Goal: Find specific page/section: Find specific page/section

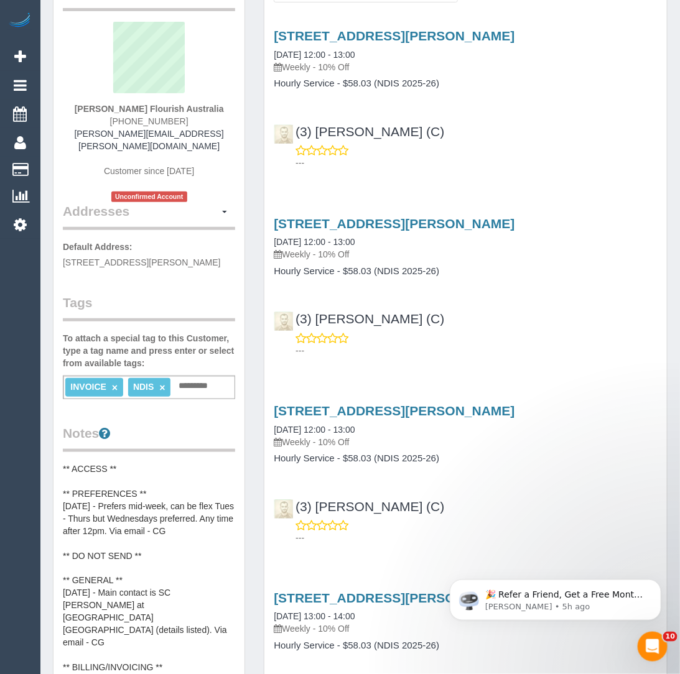
scroll to position [416, 0]
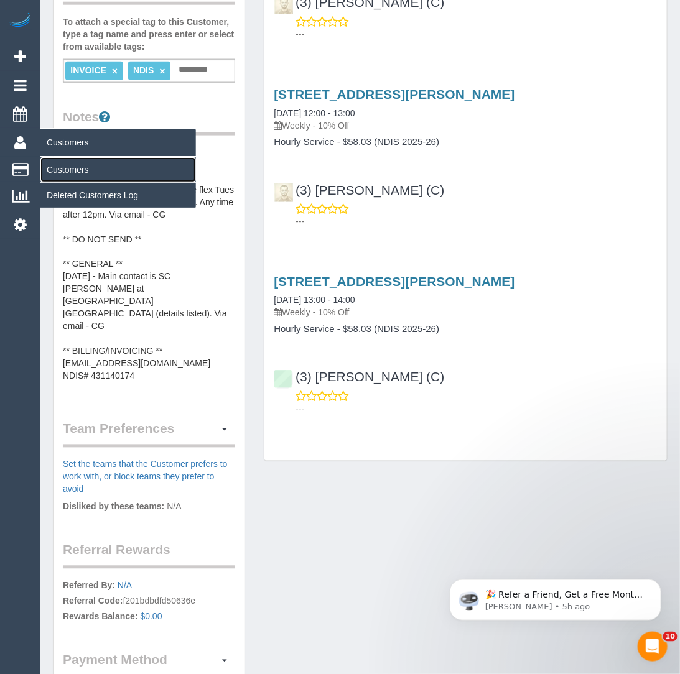
click at [63, 166] on link "Customers" at bounding box center [118, 169] width 156 height 25
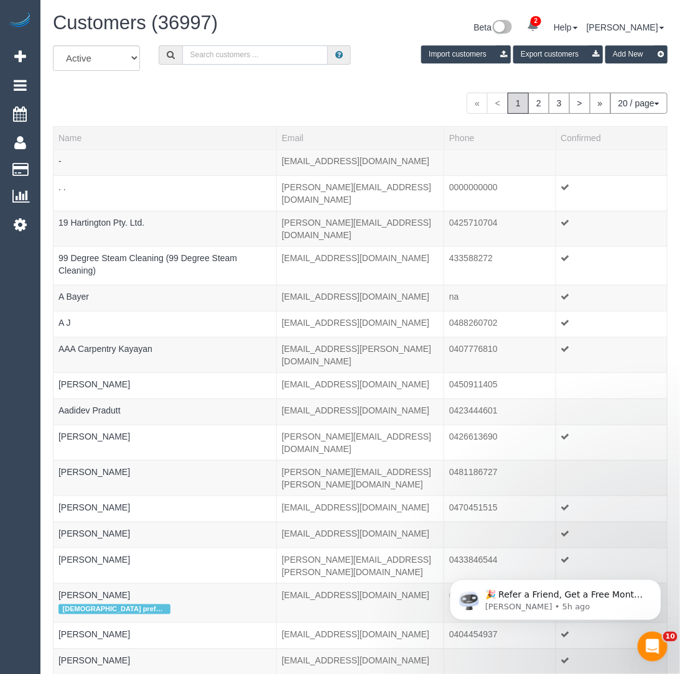
click at [289, 50] on input "text" at bounding box center [255, 54] width 146 height 19
type input "immortal fitness"
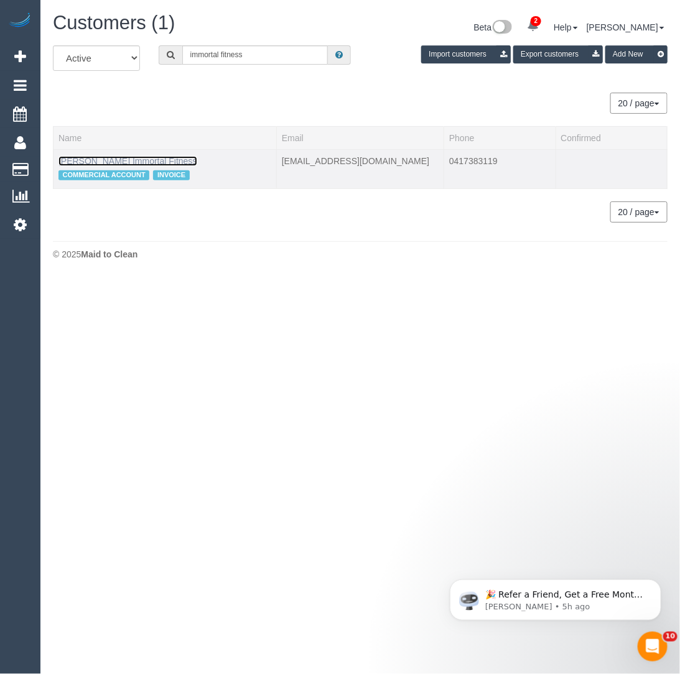
click at [178, 159] on link "Byron Koester Immortal Fitness" at bounding box center [127, 161] width 139 height 10
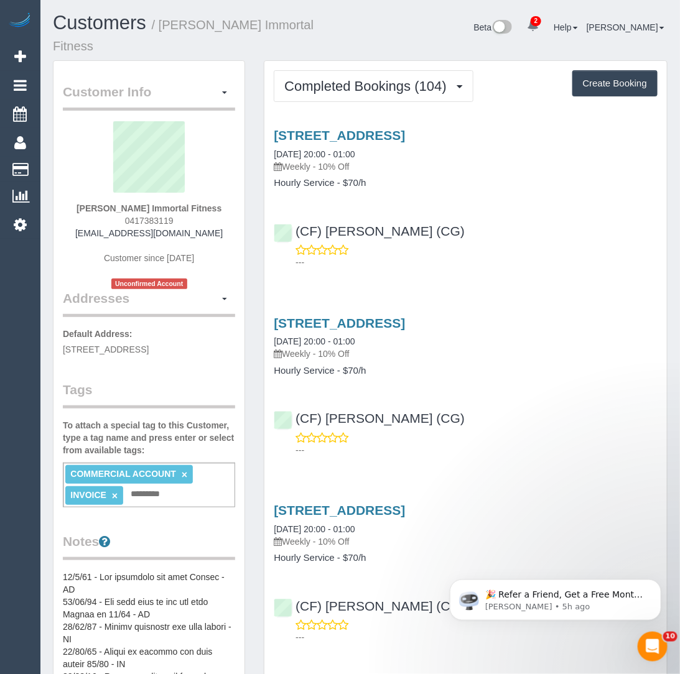
click at [423, 128] on div "467 St Georges Road, Thornbury, VIC 3071 13/08/2025 20:00 - 01:00 Weekly - 10% …" at bounding box center [466, 150] width 384 height 45
click at [405, 128] on link "467 St Georges Road, Thornbury, VIC 3071" at bounding box center [339, 135] width 131 height 14
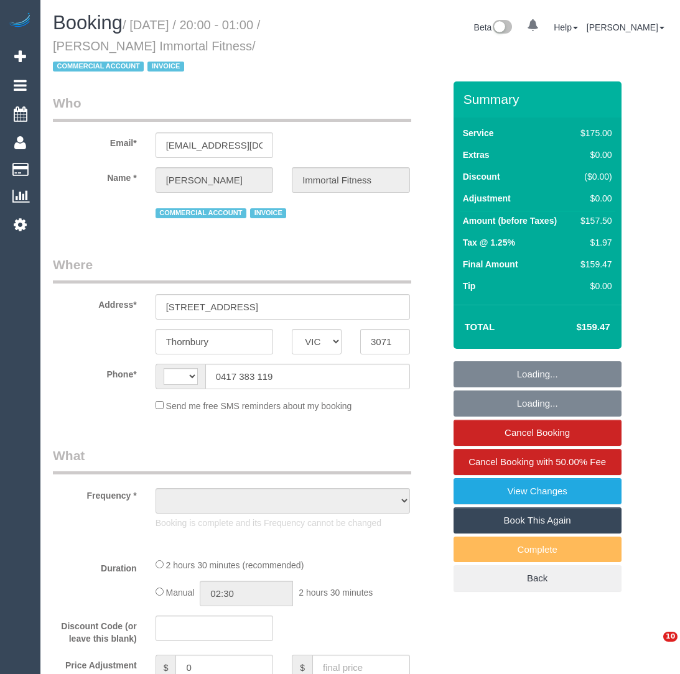
select select "VIC"
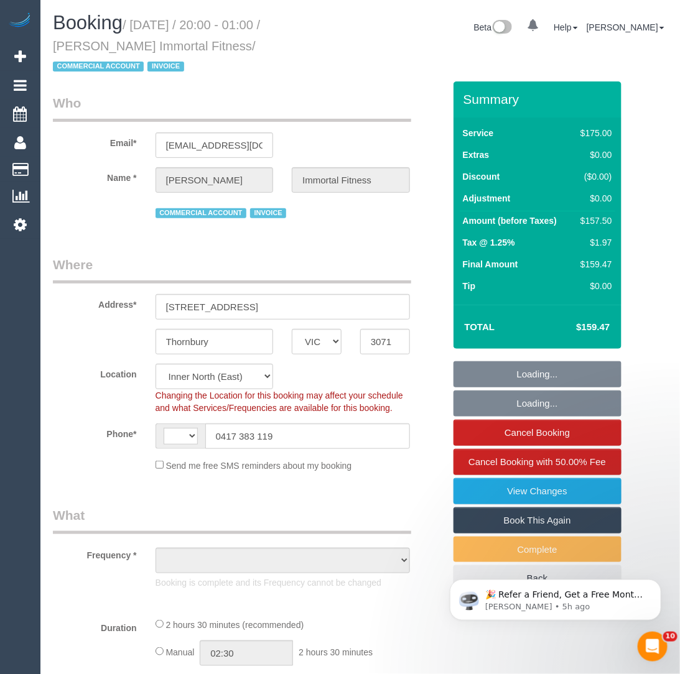
select select "string:AU"
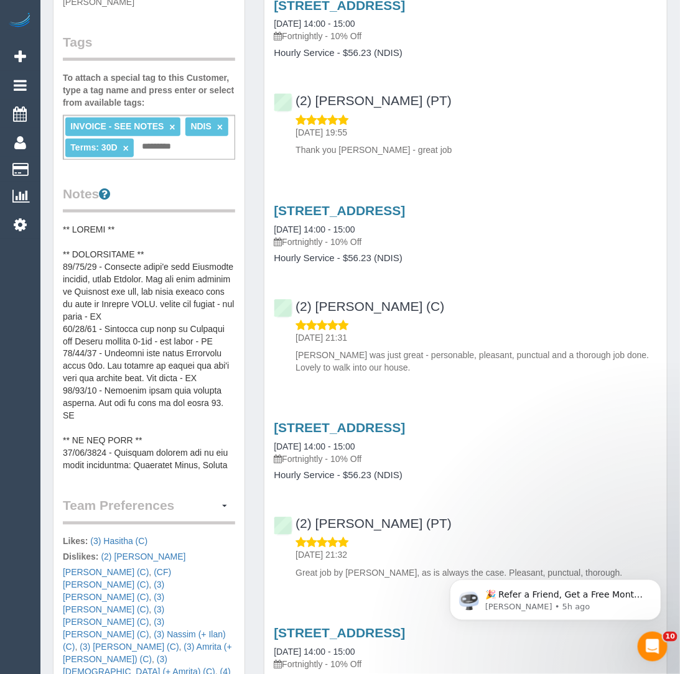
scroll to position [344, 0]
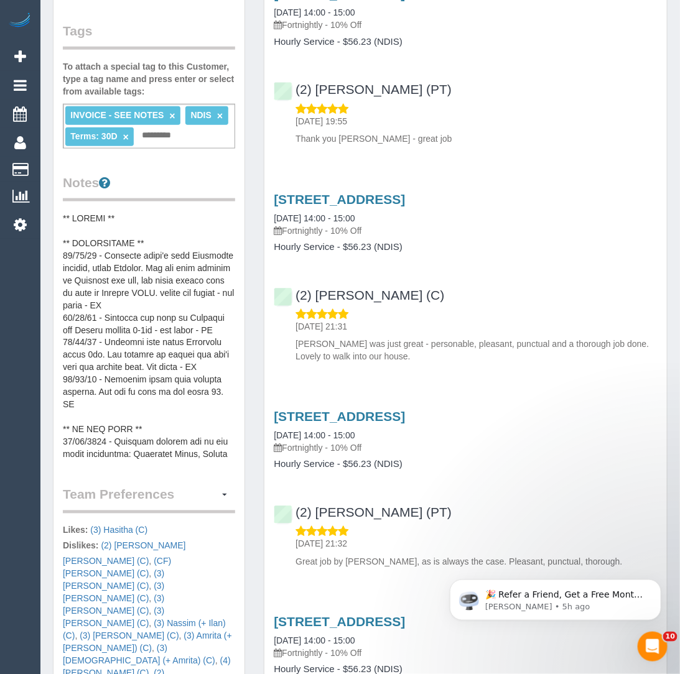
click at [164, 382] on pre at bounding box center [149, 336] width 172 height 249
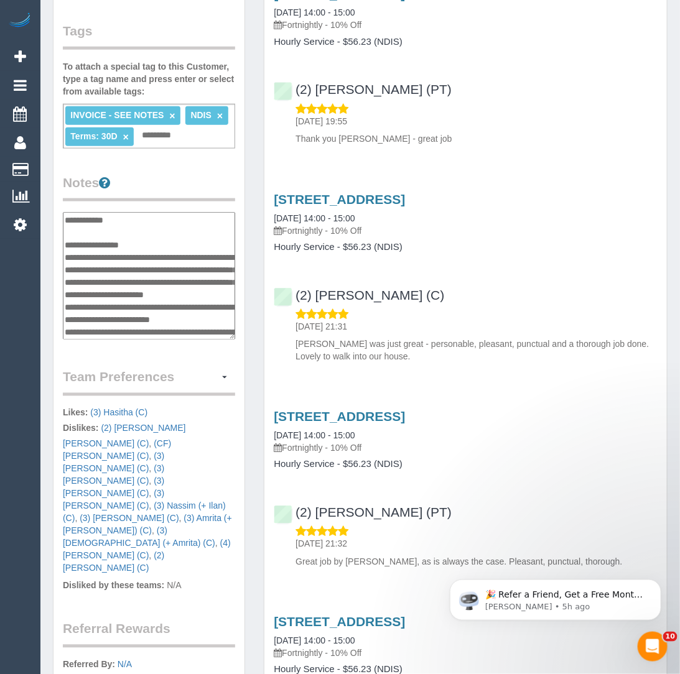
scroll to position [398, 0]
